Goal: Task Accomplishment & Management: Use online tool/utility

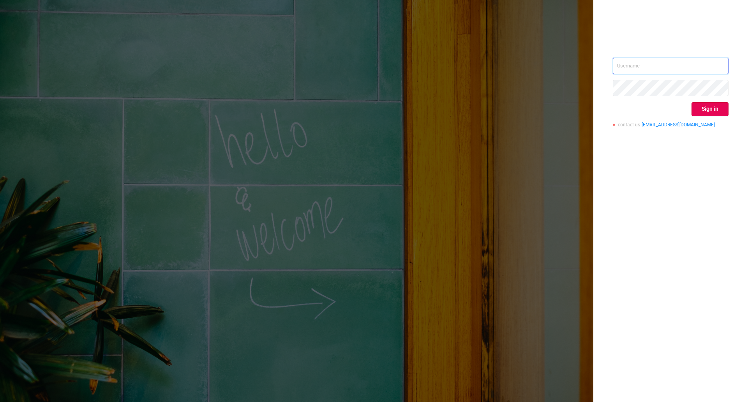
click at [628, 68] on input "text" at bounding box center [671, 66] width 116 height 16
type input "[PERSON_NAME][EMAIL_ADDRESS][DOMAIN_NAME]"
click at [706, 110] on button "Sign in" at bounding box center [710, 109] width 37 height 14
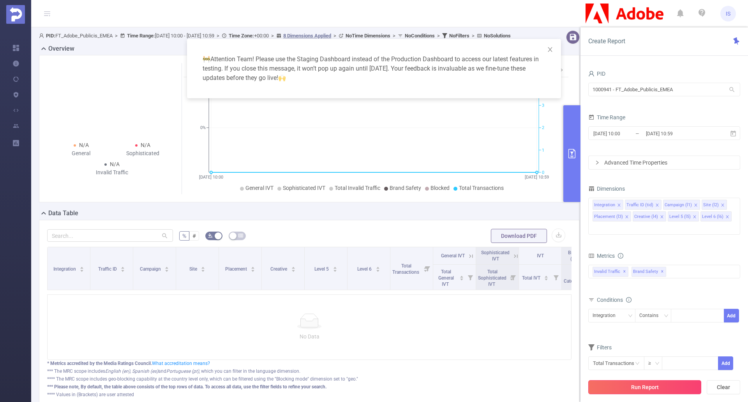
click at [649, 388] on button "Run Report" at bounding box center [644, 387] width 113 height 14
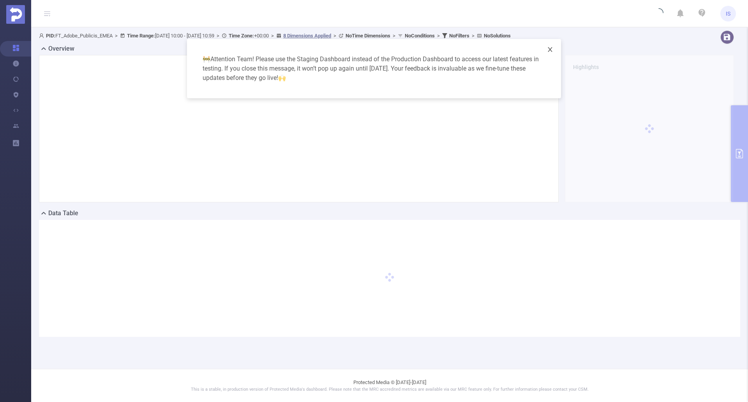
click at [554, 48] on span "Close" at bounding box center [550, 50] width 22 height 22
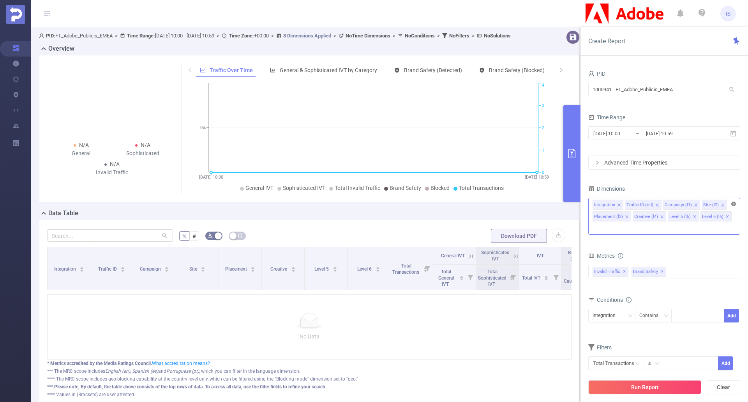
click at [733, 205] on icon "icon: close-circle" at bounding box center [733, 203] width 5 height 5
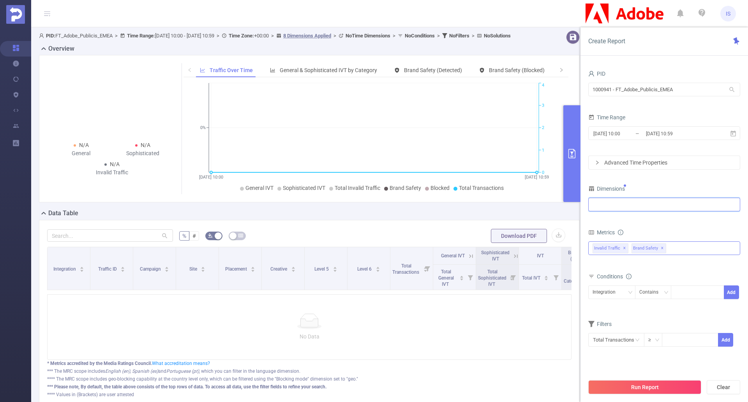
click at [661, 244] on span "✕" at bounding box center [662, 248] width 3 height 9
click at [638, 202] on div "Integration" at bounding box center [664, 204] width 143 height 13
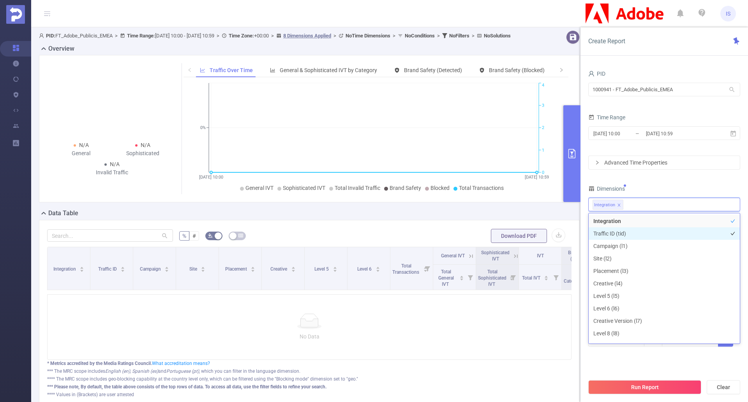
click at [629, 234] on li "Traffic ID (tid)" at bounding box center [664, 233] width 151 height 12
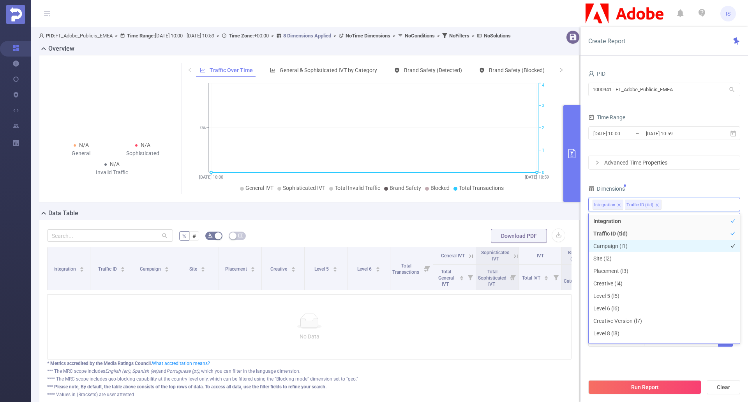
click at [630, 245] on li "Campaign (l1)" at bounding box center [664, 246] width 151 height 12
click at [623, 256] on li "Site (l2)" at bounding box center [664, 258] width 151 height 12
click at [623, 262] on li "Site (l2)" at bounding box center [664, 258] width 151 height 12
click at [630, 263] on li "Site (l2)" at bounding box center [664, 258] width 151 height 12
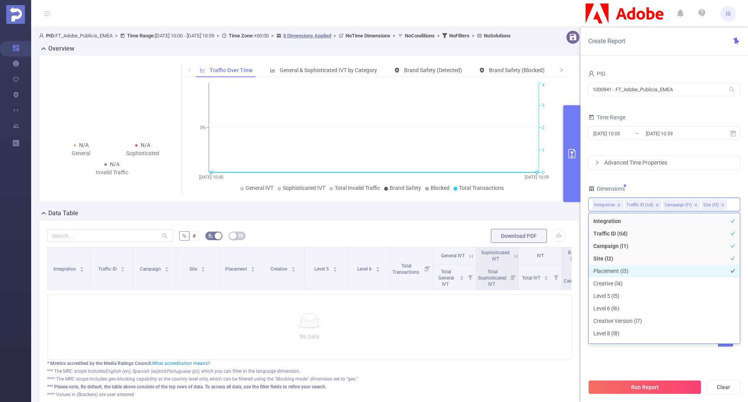
click at [629, 270] on li "Placement (l3)" at bounding box center [664, 271] width 151 height 12
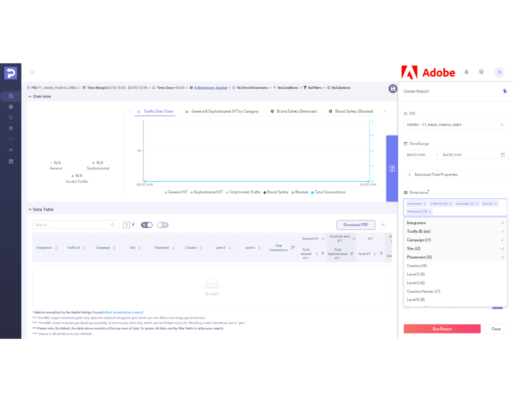
scroll to position [9, 0]
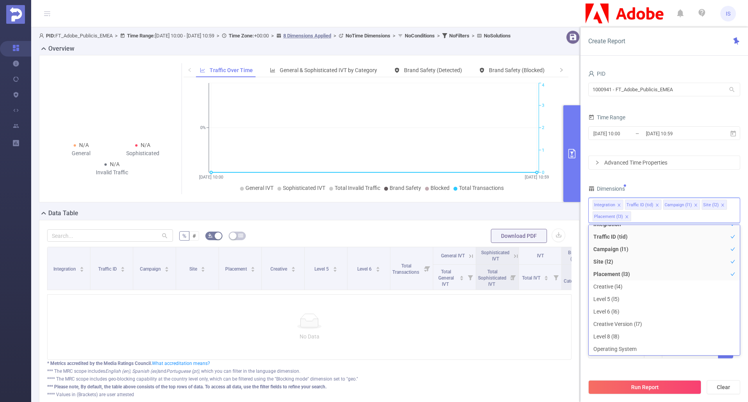
click at [660, 361] on div "Total Transactions ≥ Add" at bounding box center [664, 353] width 152 height 18
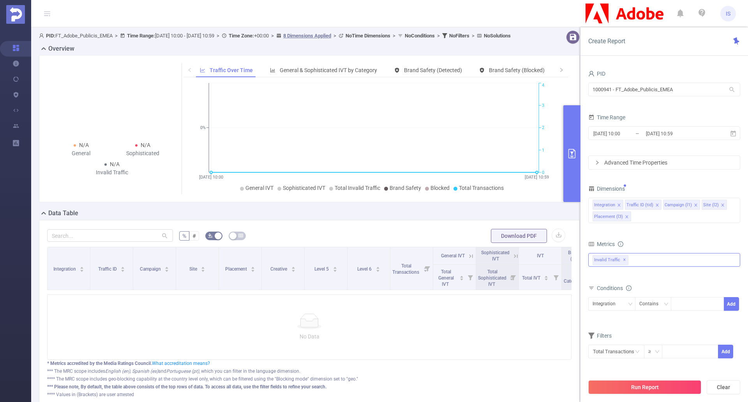
click at [644, 261] on div "Invalid Traffic ✕" at bounding box center [664, 260] width 152 height 14
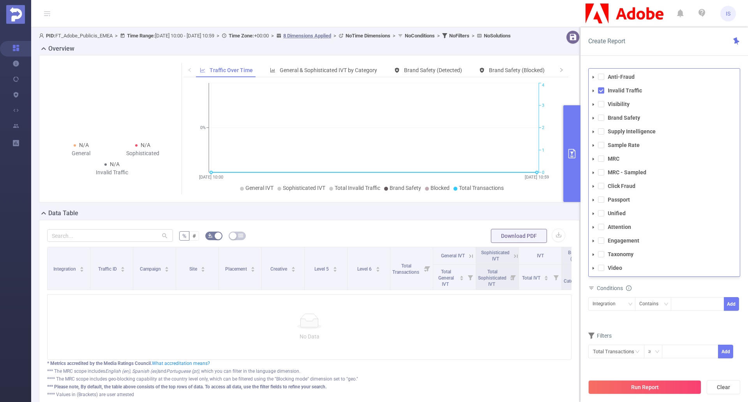
click at [600, 259] on li "Taxonomy" at bounding box center [664, 254] width 151 height 11
click at [602, 254] on span at bounding box center [601, 254] width 6 height 6
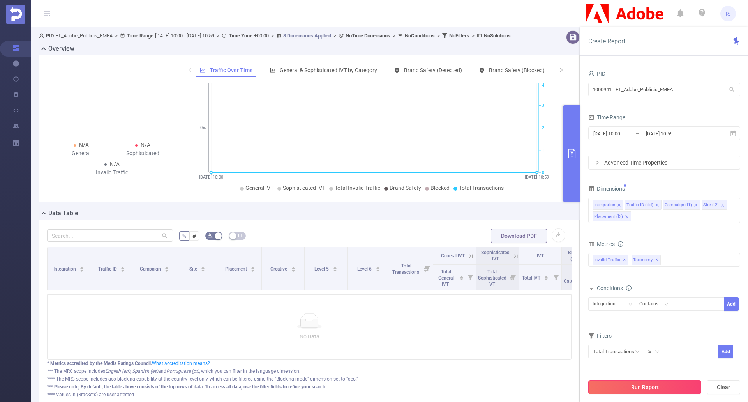
click at [651, 386] on button "Run Report" at bounding box center [644, 387] width 113 height 14
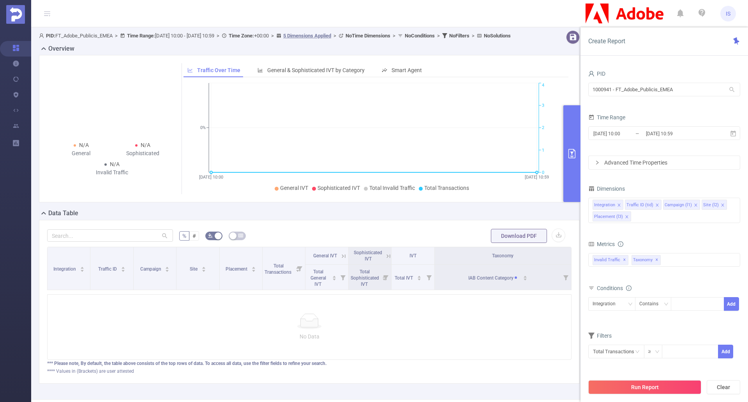
drag, startPoint x: 456, startPoint y: 214, endPoint x: 494, endPoint y: 389, distance: 179.7
click at [494, 383] on div "% # Download PDF Integration Traffic ID Campaign Site Placement Total Transacti…" at bounding box center [309, 302] width 541 height 164
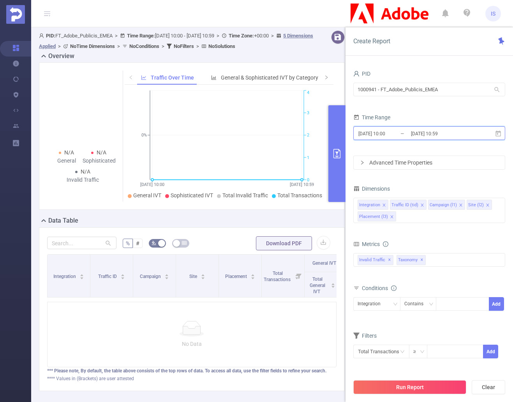
click at [498, 133] on icon at bounding box center [498, 133] width 5 height 6
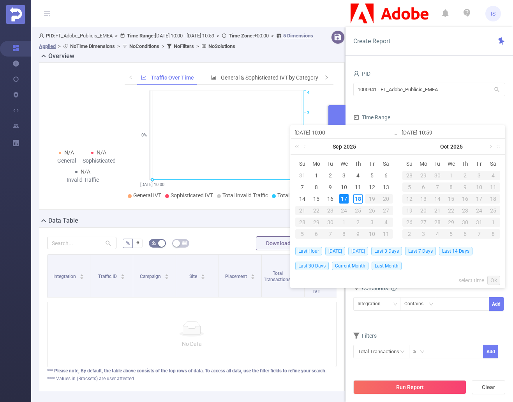
click at [360, 252] on span "[DATE]" at bounding box center [358, 251] width 20 height 9
type input "[DATE] 00:00"
type input "[DATE] 23:59"
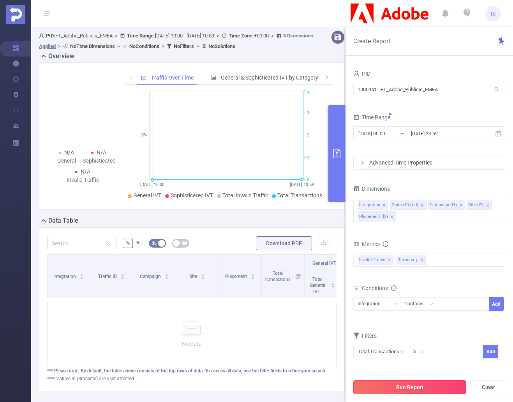
click at [414, 388] on button "Run Report" at bounding box center [409, 387] width 113 height 14
